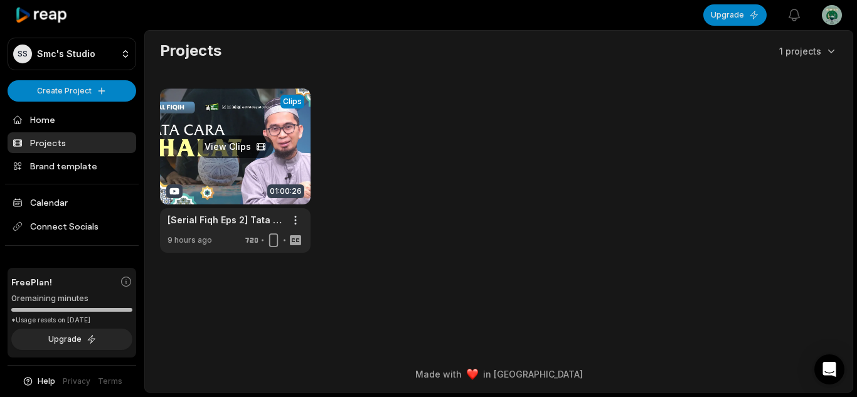
click at [298, 166] on link at bounding box center [235, 171] width 151 height 164
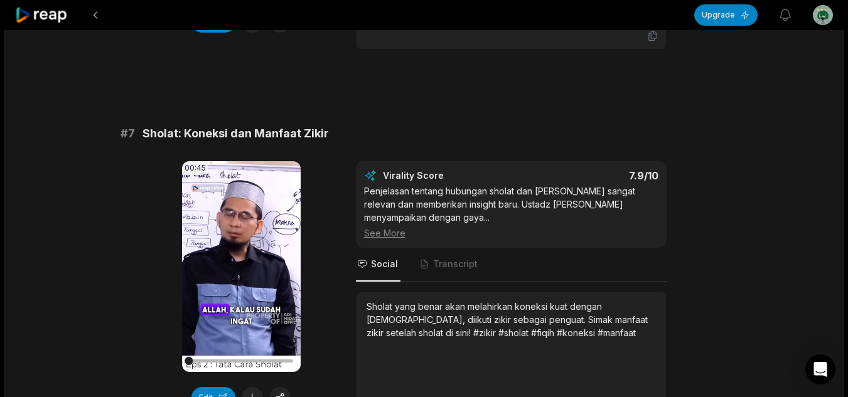
scroll to position [3515, 0]
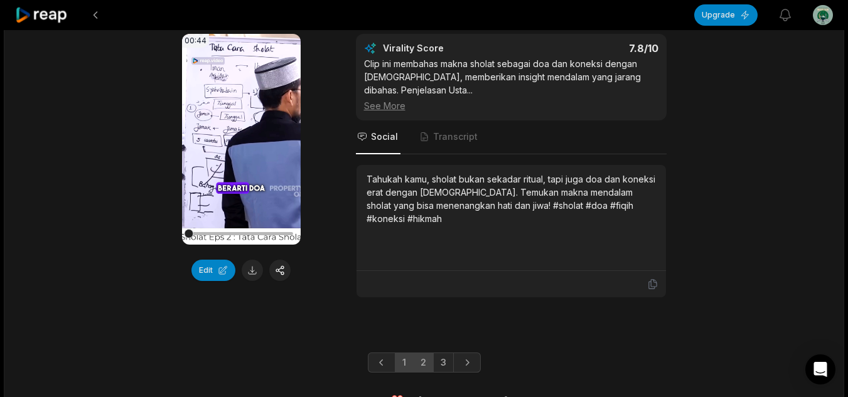
click at [416, 364] on link "2" at bounding box center [423, 363] width 21 height 20
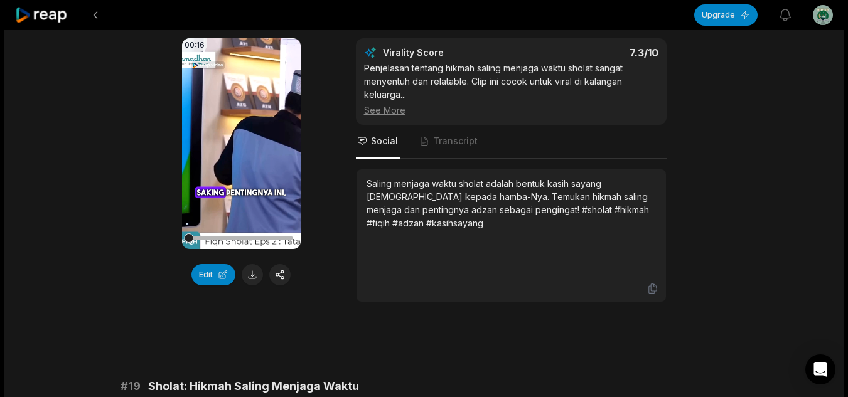
scroll to position [2762, 0]
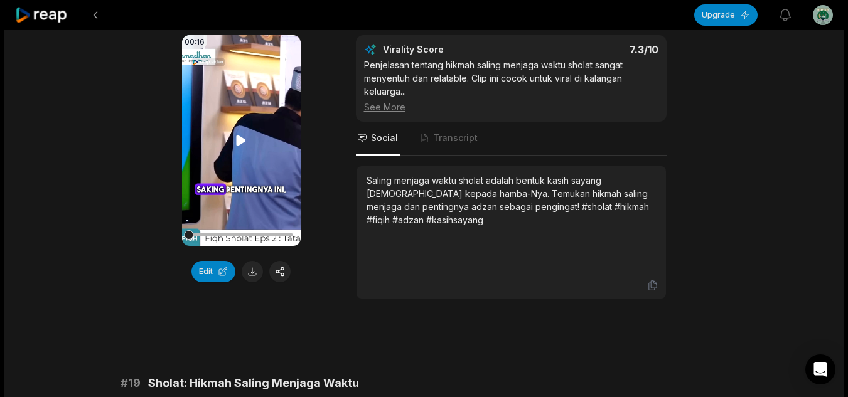
click at [242, 135] on icon at bounding box center [241, 140] width 9 height 11
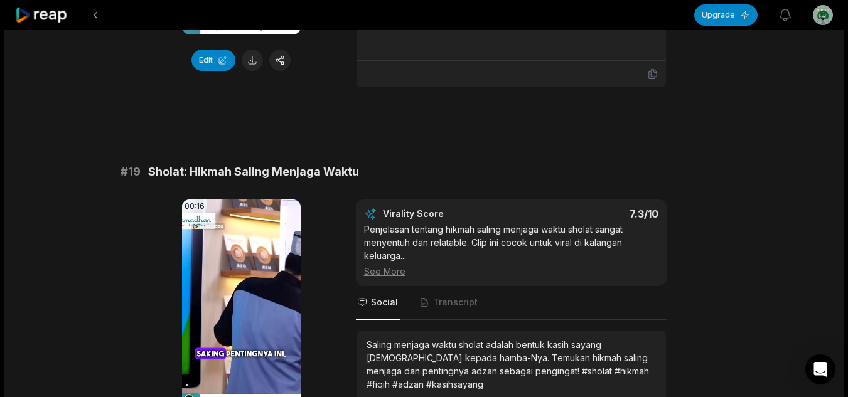
scroll to position [3013, 0]
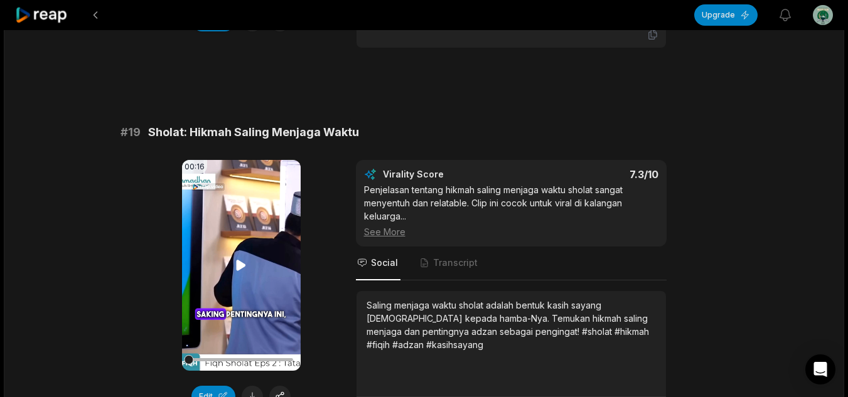
click at [240, 223] on video "Your browser does not support mp4 format." at bounding box center [241, 265] width 119 height 211
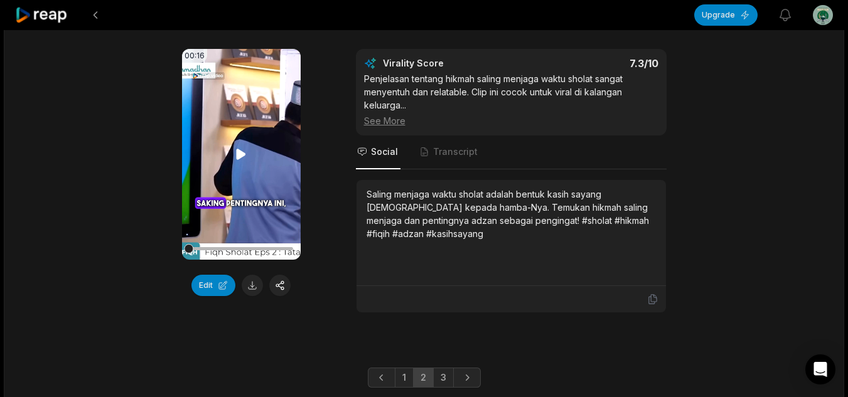
scroll to position [3528, 0]
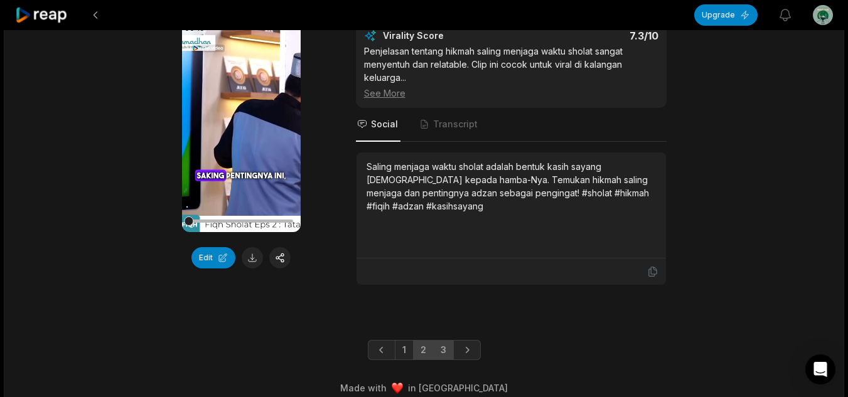
click at [452, 340] on link "3" at bounding box center [443, 350] width 21 height 20
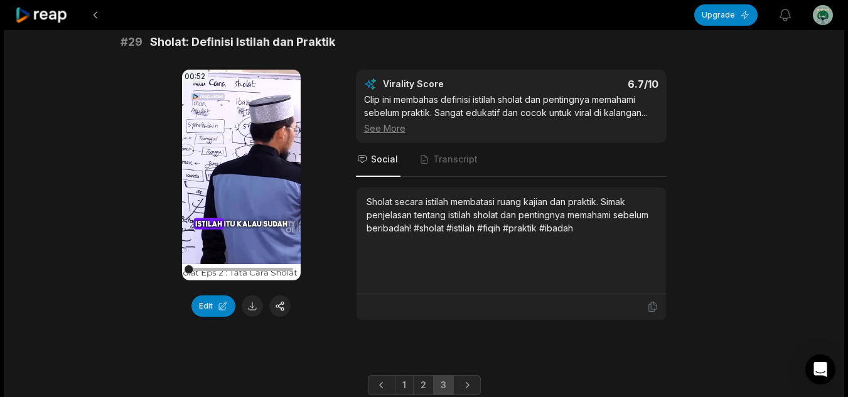
scroll to position [3165, 0]
